Goal: Task Accomplishment & Management: Manage account settings

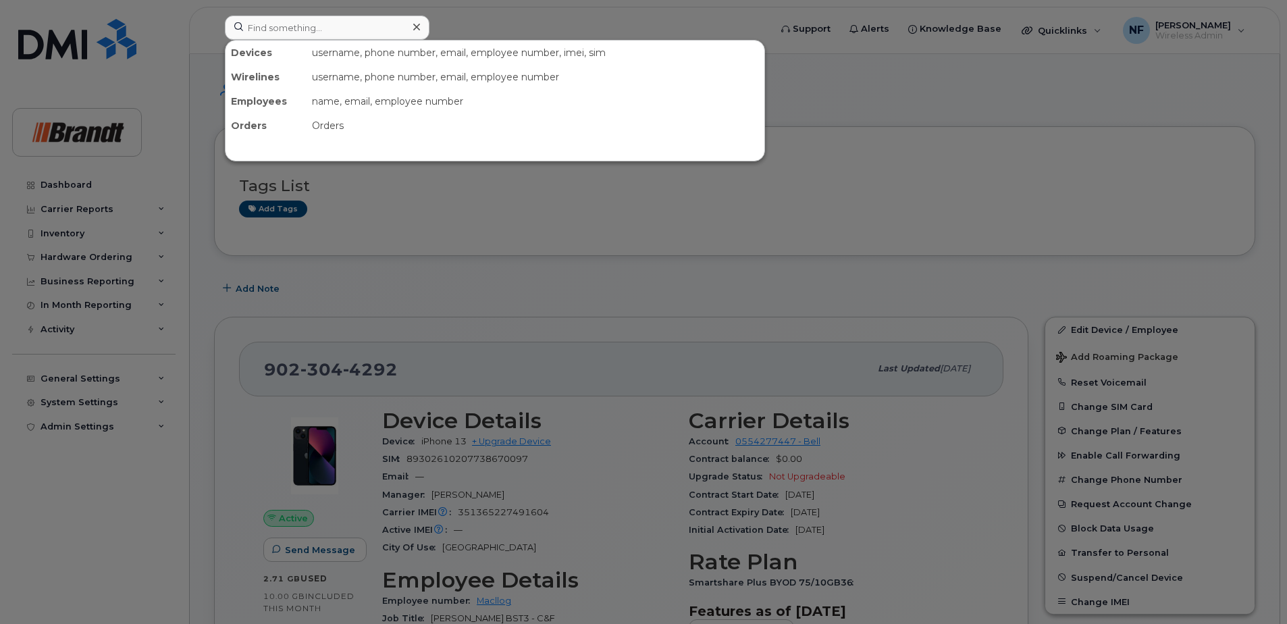
click at [324, 28] on input at bounding box center [327, 28] width 205 height 24
type input "f"
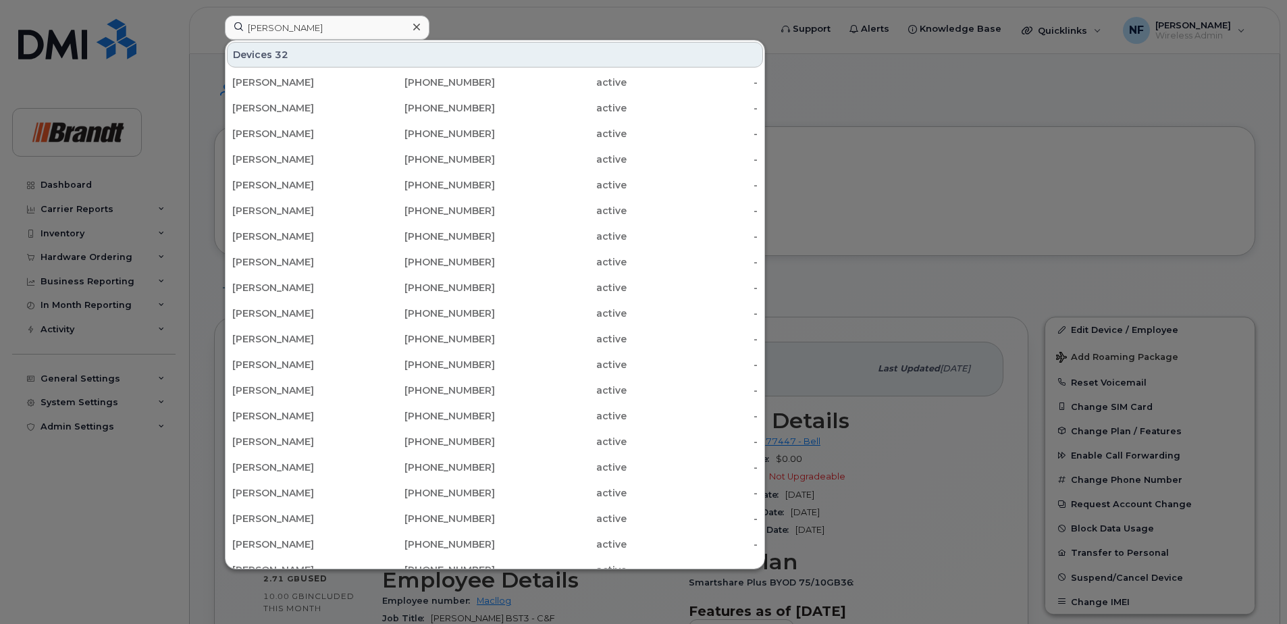
type input "[PERSON_NAME]"
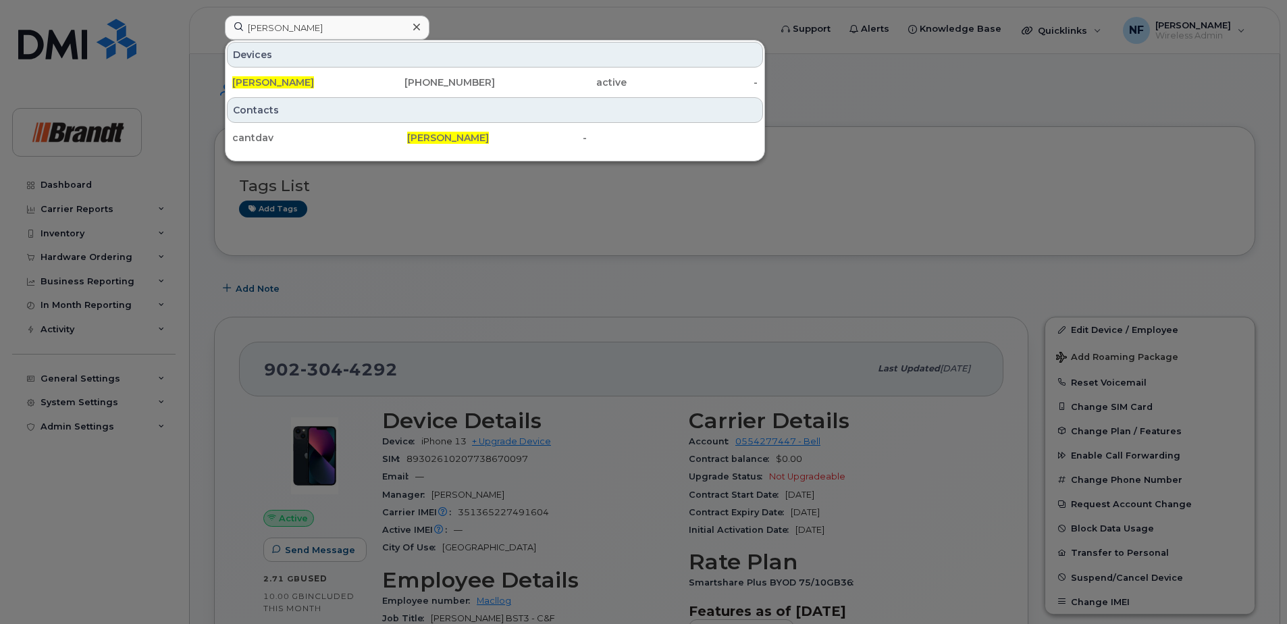
click at [358, 68] on div "Devices David Cantin 418-880-0192 active -" at bounding box center [495, 68] width 539 height 55
click at [365, 80] on div "418-880-0192" at bounding box center [430, 83] width 132 height 14
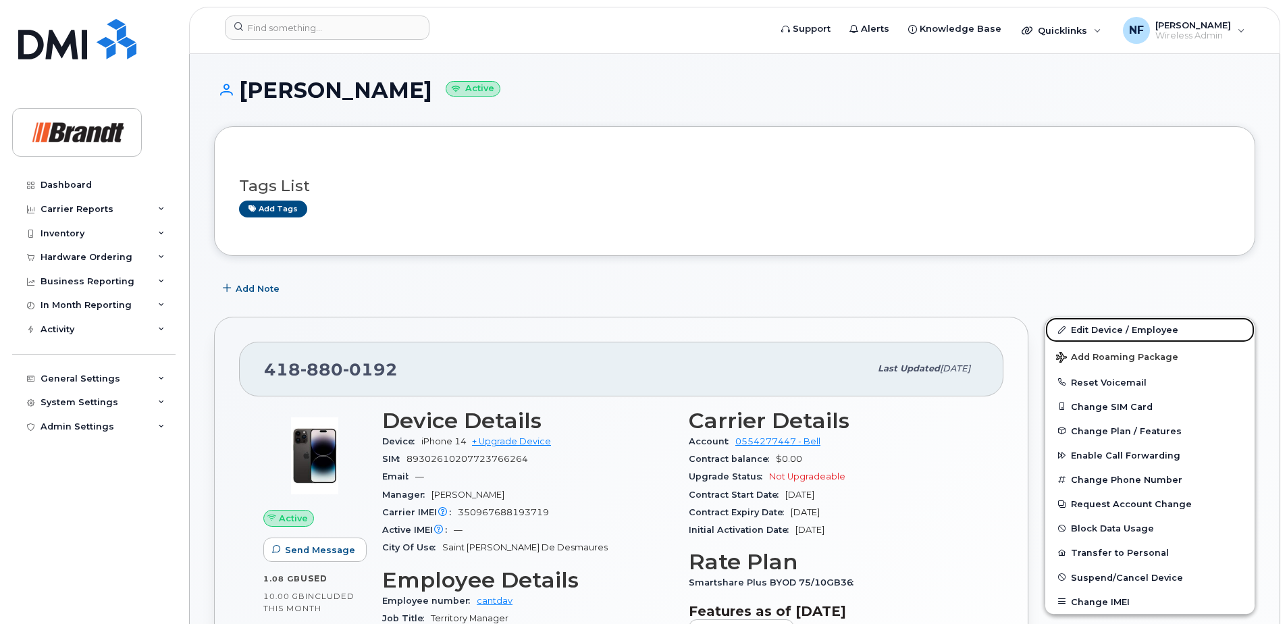
click at [1146, 328] on link "Edit Device / Employee" at bounding box center [1150, 329] width 209 height 24
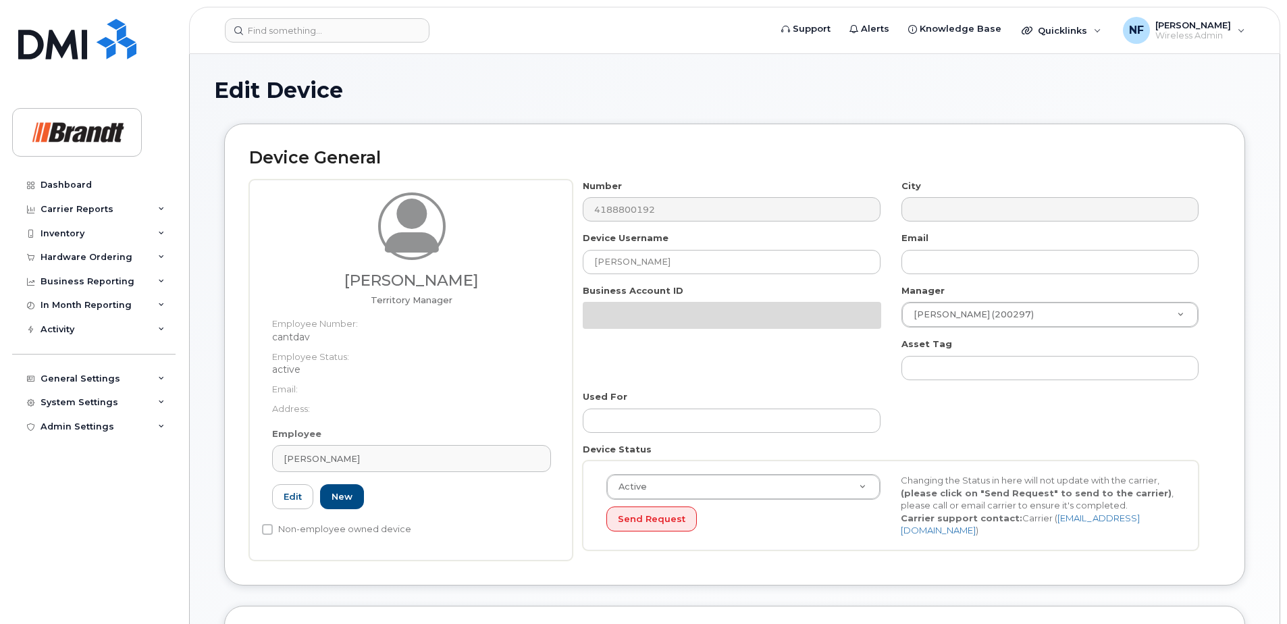
select select "34499236"
select select "34499245"
select select "35155013"
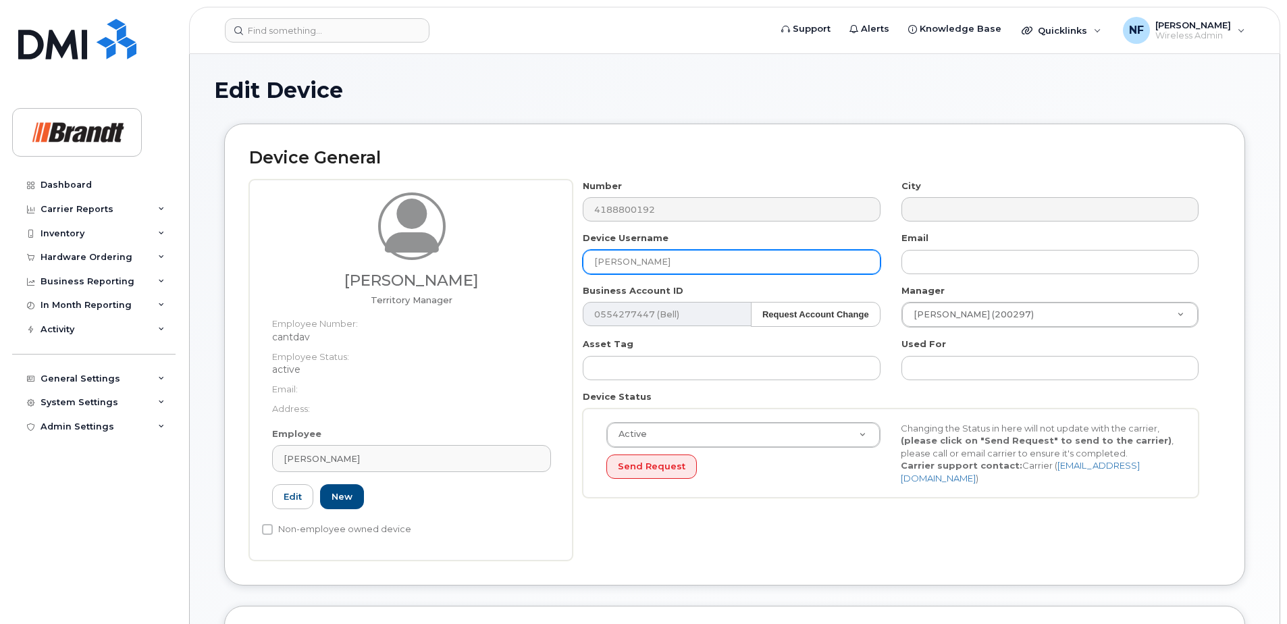
click at [726, 263] on input "[PERSON_NAME]" at bounding box center [731, 262] width 297 height 24
drag, startPoint x: 690, startPoint y: 263, endPoint x: 527, endPoint y: 259, distance: 162.8
click at [528, 259] on div "David Cantin Territory Manager Employee Number: cantdav Employee Status: active…" at bounding box center [734, 370] width 971 height 381
type input "Etienne Martin"
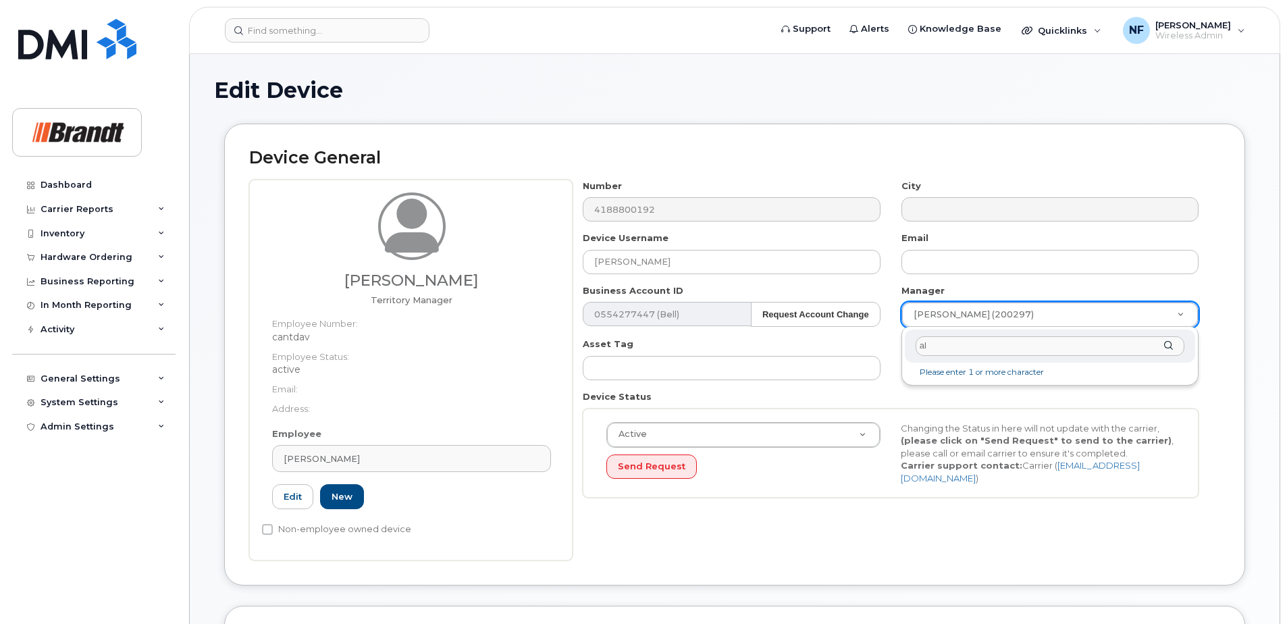
type input "a"
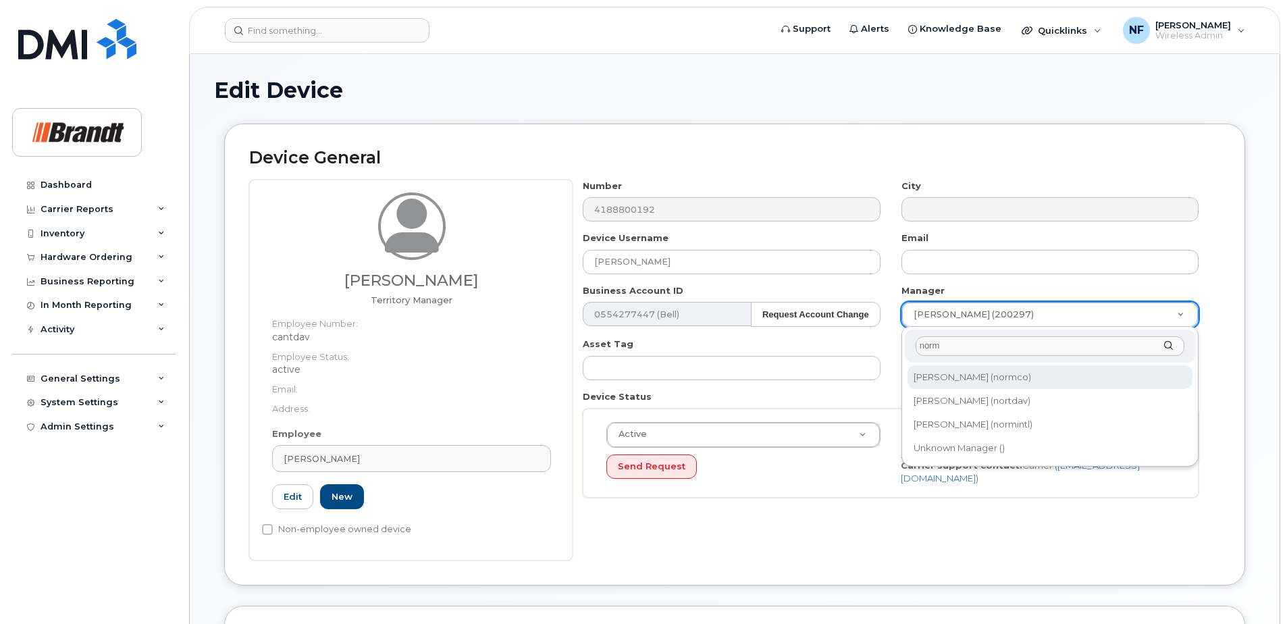
type input "norma"
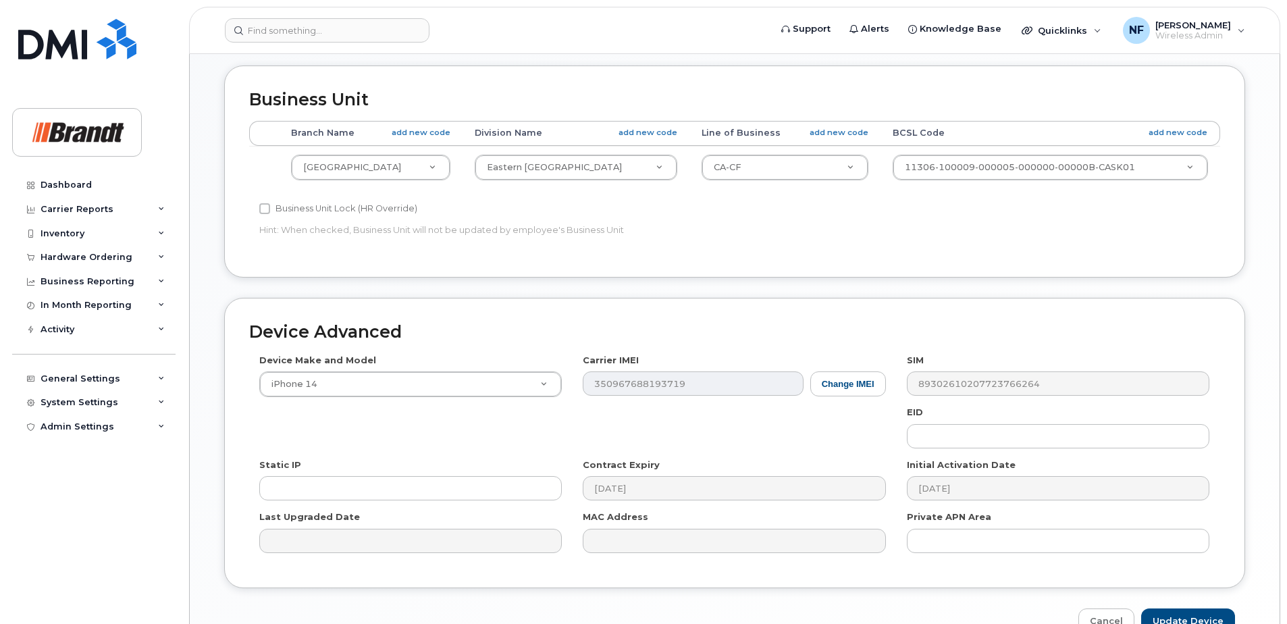
scroll to position [617, 0]
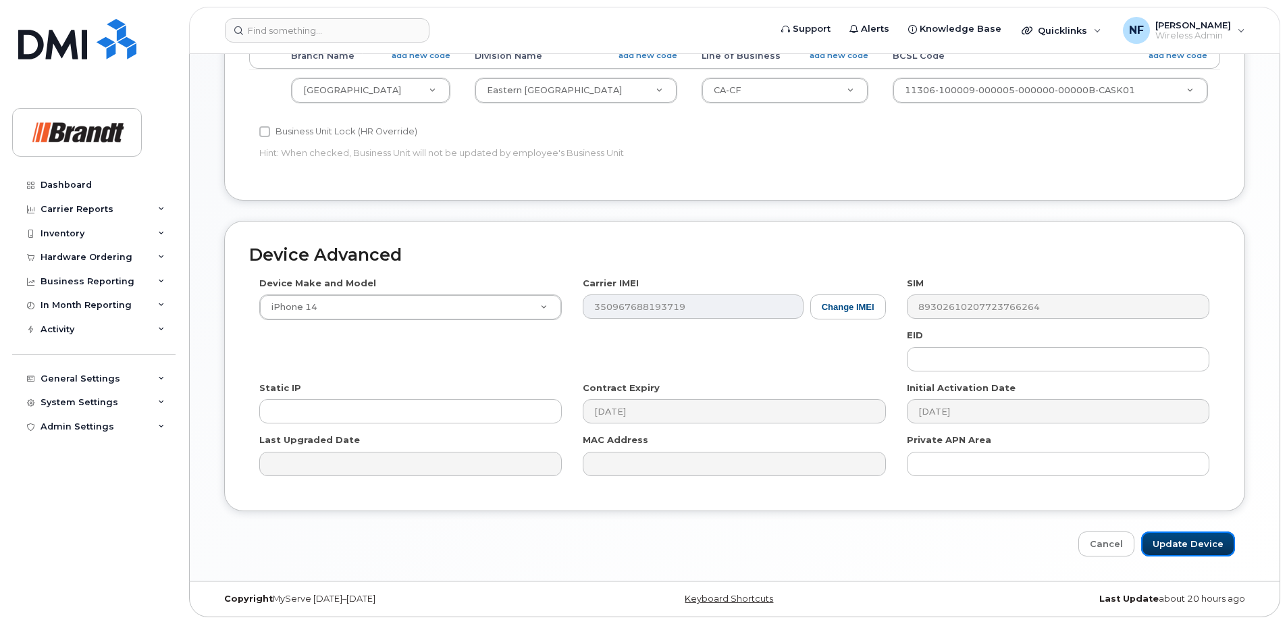
click at [1171, 536] on input "Update Device" at bounding box center [1188, 544] width 94 height 25
type input "Saving..."
